Goal: Task Accomplishment & Management: Use online tool/utility

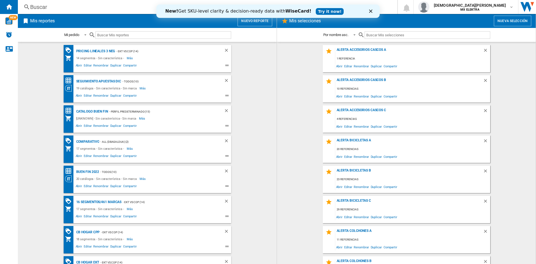
click at [243, 22] on button "Nuevo reporte" at bounding box center [255, 21] width 35 height 11
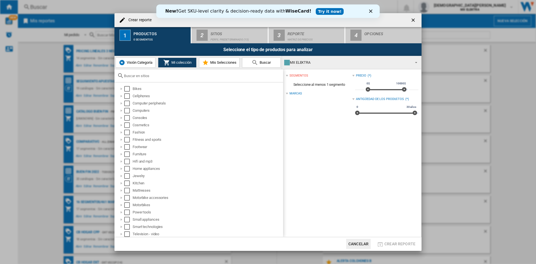
click at [140, 64] on span "Visión Categoría" at bounding box center [138, 62] width 27 height 4
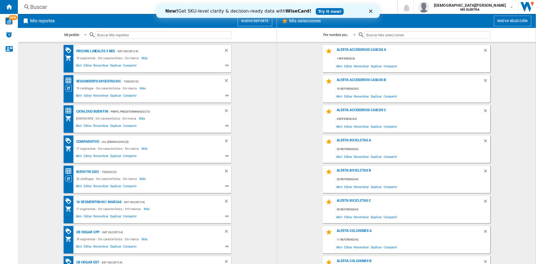
click at [371, 11] on polygon "Cerrar" at bounding box center [370, 10] width 3 height 3
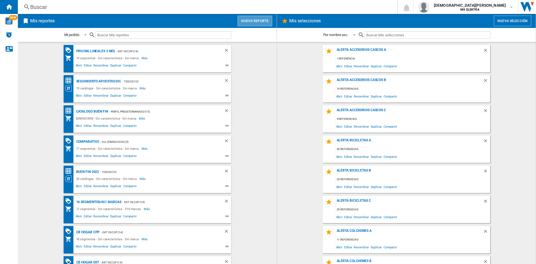
click at [258, 16] on button "Nuevo reporte" at bounding box center [255, 21] width 35 height 11
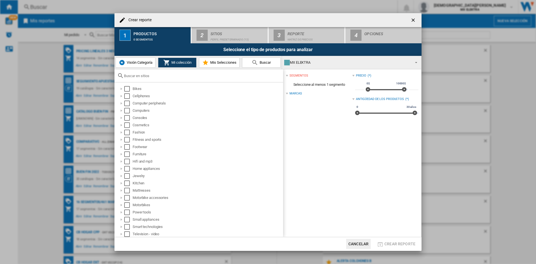
click at [125, 64] on span "Visión Categoría" at bounding box center [138, 62] width 27 height 4
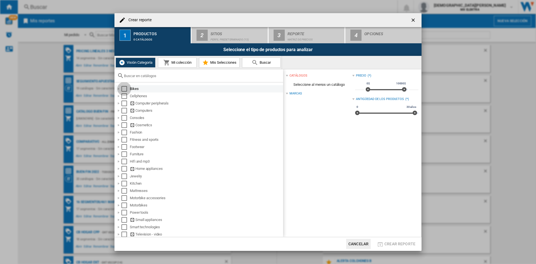
click at [123, 90] on div "Select" at bounding box center [124, 89] width 6 height 6
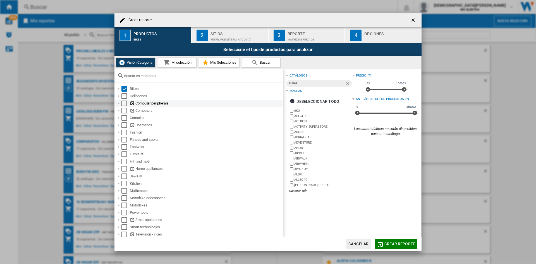
click at [125, 100] on div "Computer peripherals" at bounding box center [199, 103] width 168 height 7
click at [124, 98] on div "Select" at bounding box center [124, 96] width 6 height 6
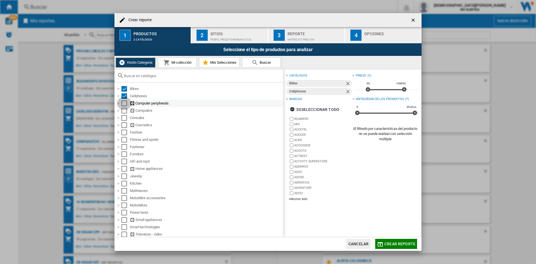
click at [126, 105] on div "Select" at bounding box center [124, 103] width 6 height 6
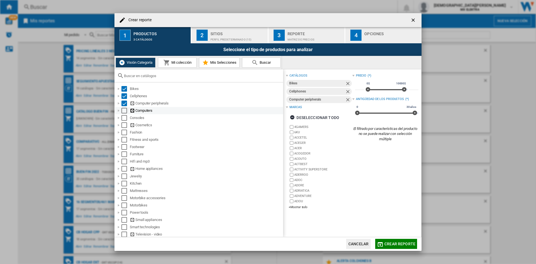
click at [125, 112] on div "Select" at bounding box center [124, 111] width 6 height 6
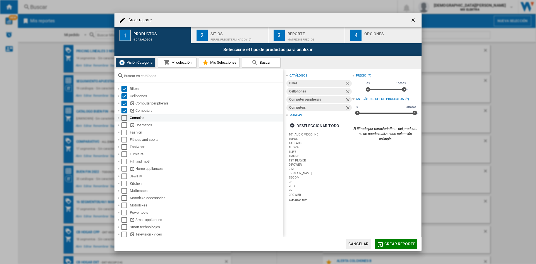
click at [125, 117] on div "Select" at bounding box center [124, 118] width 6 height 6
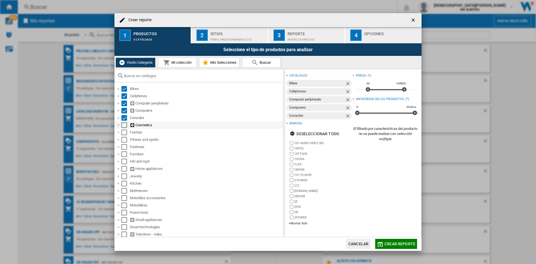
click at [124, 124] on div "Select" at bounding box center [124, 125] width 6 height 6
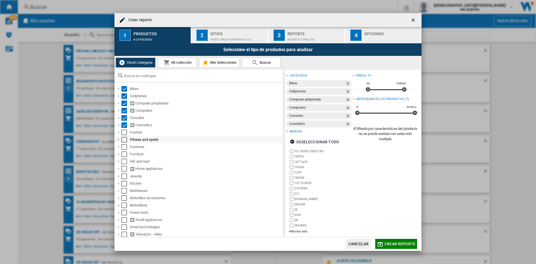
click at [125, 136] on div "Fitness and sports" at bounding box center [199, 139] width 168 height 7
click at [124, 134] on div "Select" at bounding box center [124, 133] width 6 height 6
click at [124, 138] on div "Select" at bounding box center [124, 140] width 6 height 6
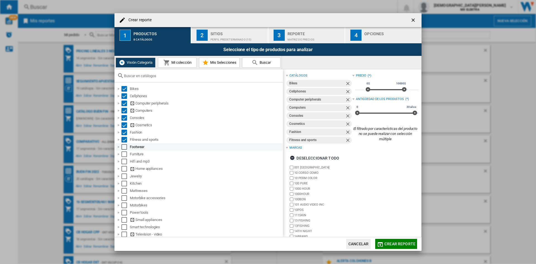
click at [125, 147] on div "Select" at bounding box center [124, 147] width 6 height 6
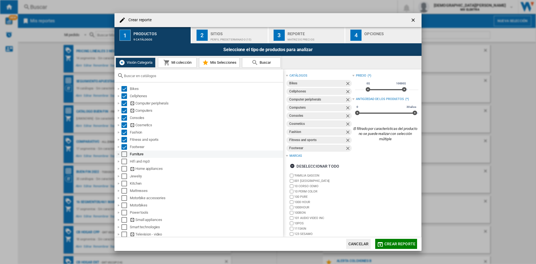
click at [124, 155] on div "Select" at bounding box center [124, 154] width 6 height 6
click at [124, 164] on div "Select" at bounding box center [124, 162] width 6 height 6
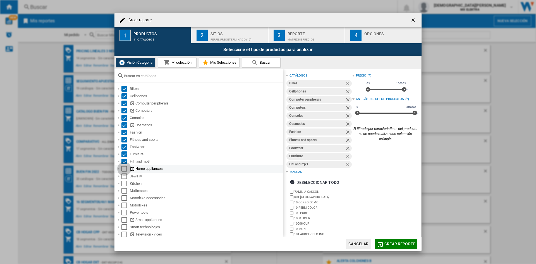
click at [124, 169] on div "Select" at bounding box center [124, 169] width 6 height 6
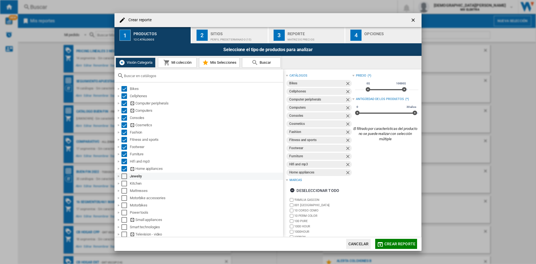
click at [125, 174] on div "Select" at bounding box center [124, 176] width 6 height 6
click at [125, 184] on div "Select" at bounding box center [124, 184] width 6 height 6
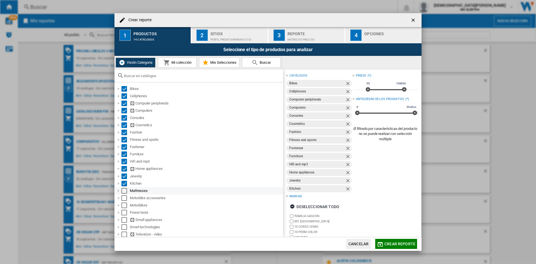
click at [125, 189] on div "Select" at bounding box center [124, 191] width 6 height 6
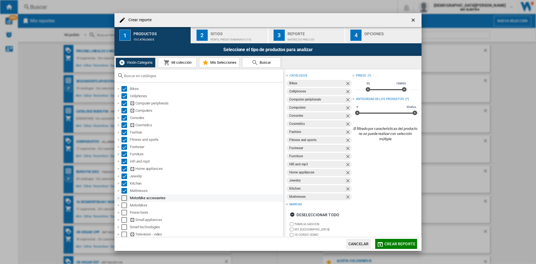
scroll to position [37, 0]
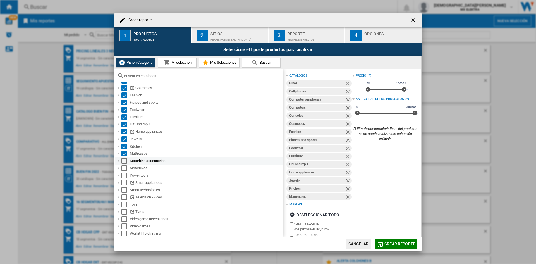
click at [124, 162] on div "Select" at bounding box center [124, 161] width 6 height 6
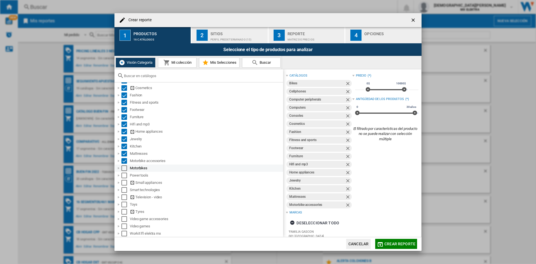
click at [125, 168] on div "Select" at bounding box center [124, 168] width 6 height 6
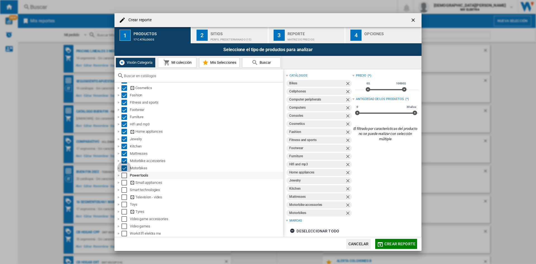
click at [124, 176] on div "Select" at bounding box center [124, 175] width 6 height 6
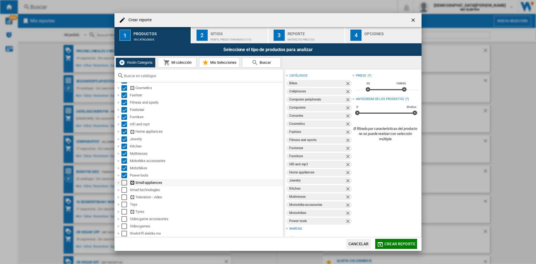
click at [124, 184] on div "Select" at bounding box center [124, 183] width 6 height 6
click at [124, 187] on div "Select" at bounding box center [124, 190] width 6 height 6
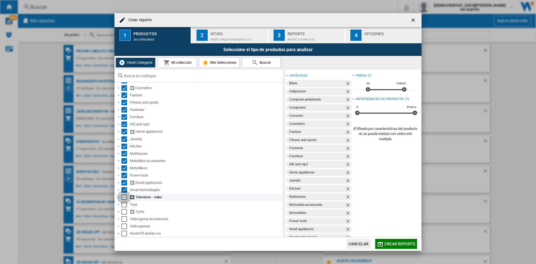
click at [124, 196] on div "Select" at bounding box center [124, 197] width 6 height 6
click at [124, 203] on div "Select" at bounding box center [124, 205] width 6 height 6
click at [124, 210] on div "Select" at bounding box center [124, 212] width 6 height 6
click at [124, 217] on div "Select" at bounding box center [124, 219] width 6 height 6
click at [125, 229] on div "Select" at bounding box center [124, 226] width 6 height 6
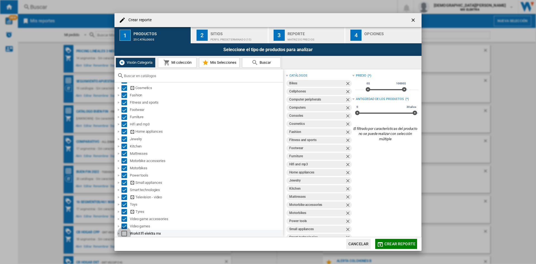
click at [125, 233] on div "Select" at bounding box center [124, 234] width 6 height 6
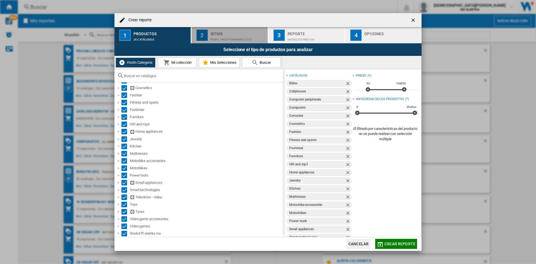
click at [227, 41] on button "2 Sitios Perfil predeterminado (15)" at bounding box center [229, 35] width 77 height 16
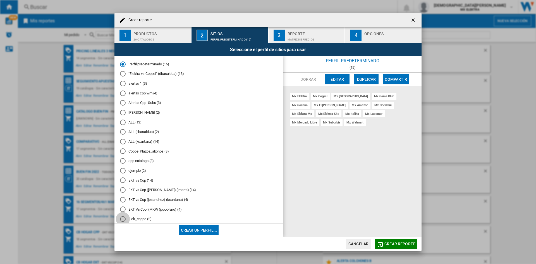
click at [124, 218] on div "Elek_coppe (2)" at bounding box center [123, 219] width 6 height 6
click at [140, 92] on md-radio-button "alertas cpp wm (4)" at bounding box center [199, 92] width 158 height 5
click at [137, 112] on md-radio-button "[PERSON_NAME] (2)" at bounding box center [199, 112] width 158 height 5
click at [196, 228] on button "Crear un perfil..." at bounding box center [199, 230] width 40 height 10
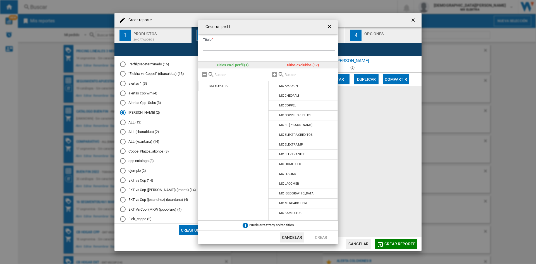
click at [224, 45] on input "Título" at bounding box center [269, 47] width 132 height 8
type input "**********"
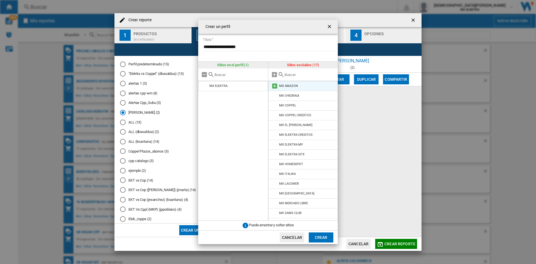
click at [275, 83] on md-icon at bounding box center [274, 86] width 7 height 7
click at [277, 96] on md-icon at bounding box center [274, 95] width 7 height 7
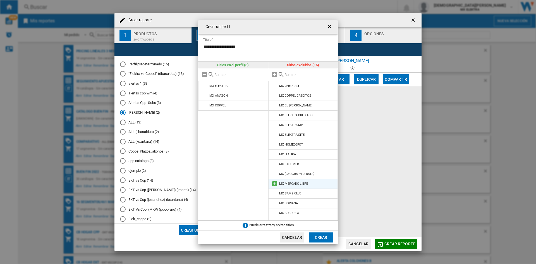
click at [275, 181] on md-icon at bounding box center [274, 183] width 7 height 7
click at [321, 237] on button "Crear" at bounding box center [321, 237] width 25 height 10
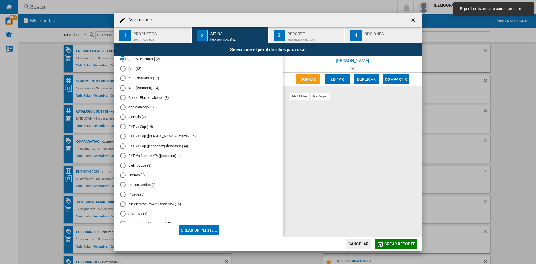
scroll to position [115, 0]
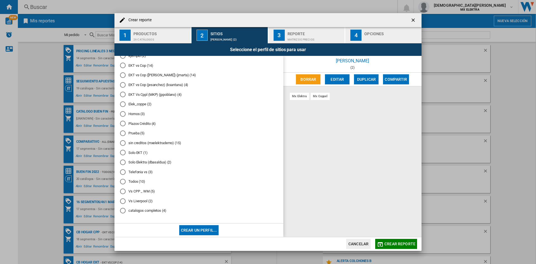
click at [158, 209] on md-radio-button "catalogos completos (4)" at bounding box center [199, 210] width 158 height 5
click at [309, 38] on div "Matriz de precios" at bounding box center [314, 38] width 55 height 6
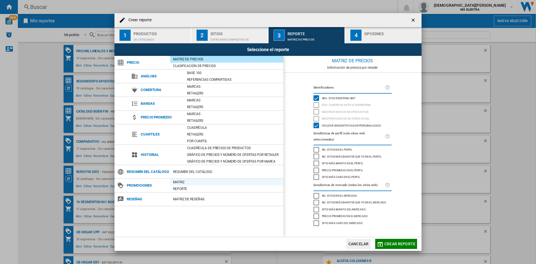
click at [183, 183] on div "Matriz" at bounding box center [226, 182] width 113 height 6
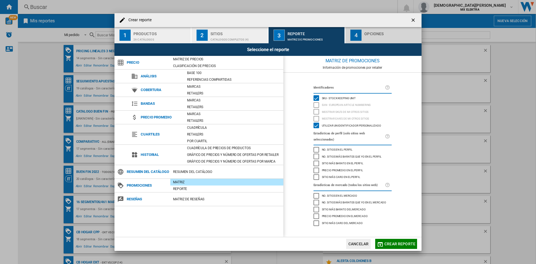
click at [370, 36] on div "button" at bounding box center [391, 38] width 55 height 6
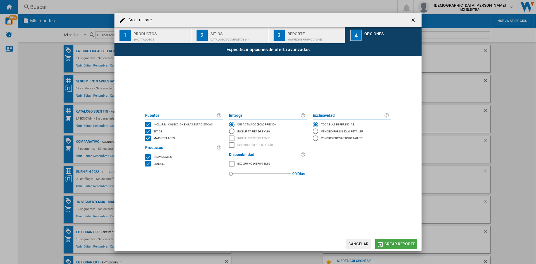
click at [398, 245] on span "Crear reporte" at bounding box center [399, 243] width 31 height 4
